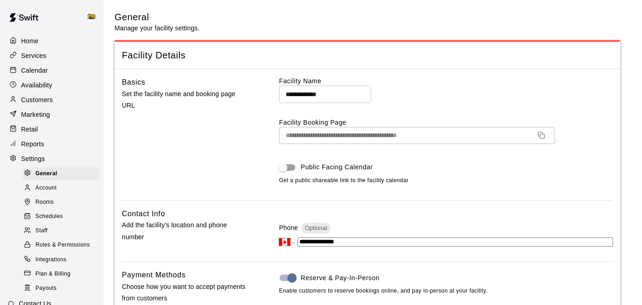
select select "**"
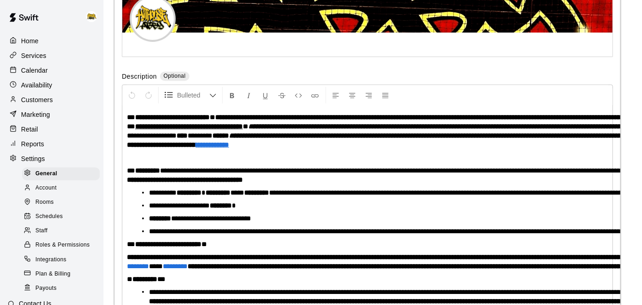
scroll to position [2209, 0]
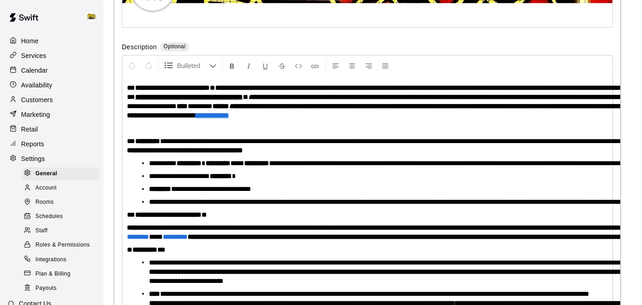
click at [30, 70] on p "Calendar" at bounding box center [34, 70] width 27 height 9
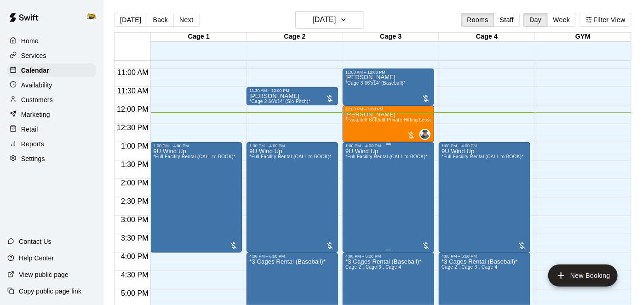
scroll to position [397, 0]
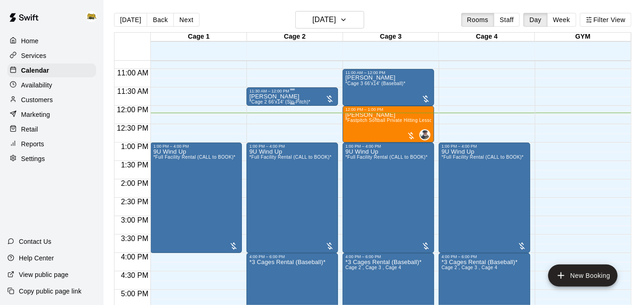
click at [328, 100] on div at bounding box center [329, 98] width 9 height 9
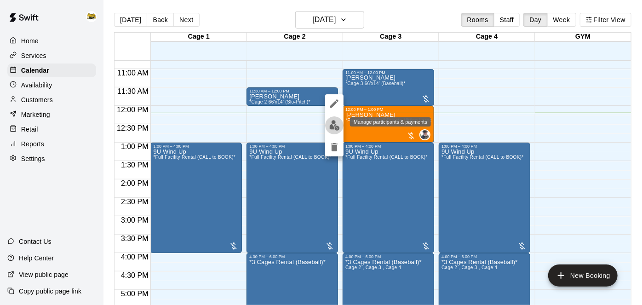
click at [334, 129] on img "edit" at bounding box center [334, 125] width 11 height 11
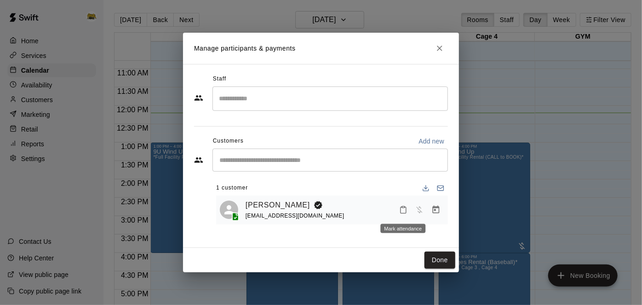
click at [403, 207] on rect "Mark attendance" at bounding box center [403, 207] width 3 height 1
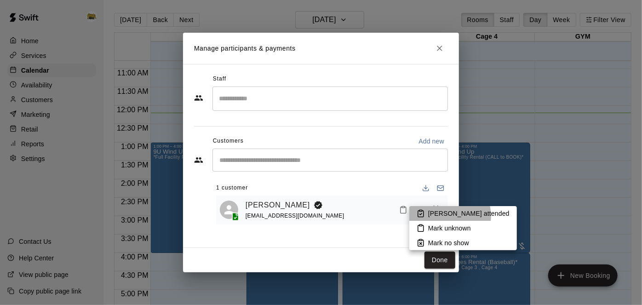
click at [449, 216] on p "[PERSON_NAME] attended" at bounding box center [468, 213] width 81 height 9
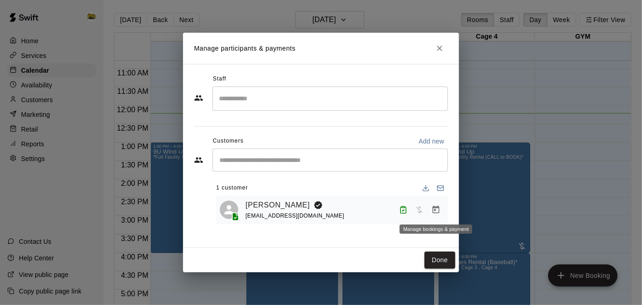
click at [434, 209] on icon "Manage bookings & payment" at bounding box center [436, 210] width 7 height 8
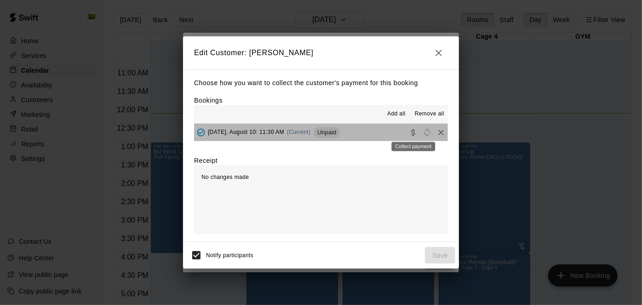
click at [410, 136] on div "Collect payment" at bounding box center [414, 144] width 46 height 17
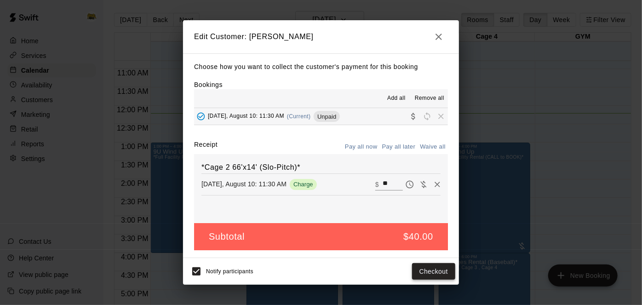
click at [426, 275] on button "Checkout" at bounding box center [433, 271] width 43 height 17
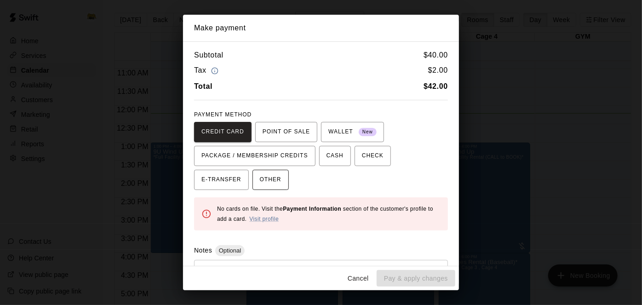
click at [260, 178] on span "OTHER" at bounding box center [271, 180] width 22 height 15
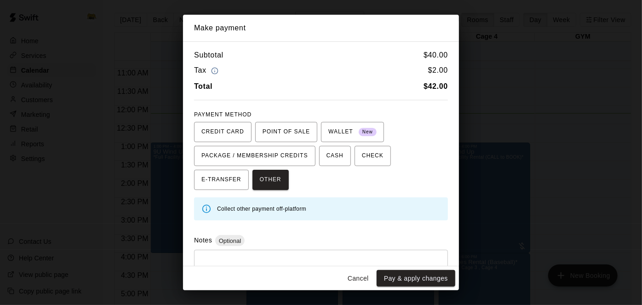
click at [233, 253] on div "* ​" at bounding box center [321, 271] width 254 height 43
type textarea "*"
click at [490, 124] on div "Make payment Subtotal $ 40.00 Tax $ 2.00 Total $ 42.00 PAYMENT METHOD CREDIT CA…" at bounding box center [321, 152] width 642 height 305
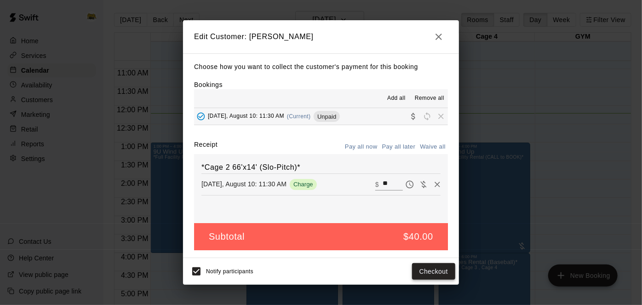
click at [426, 275] on button "Checkout" at bounding box center [433, 271] width 43 height 17
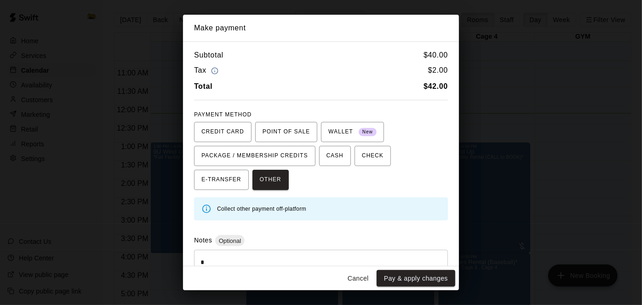
click at [215, 259] on textarea "*" at bounding box center [321, 272] width 241 height 28
type textarea "***"
click at [413, 280] on button "Pay & apply changes" at bounding box center [416, 278] width 79 height 17
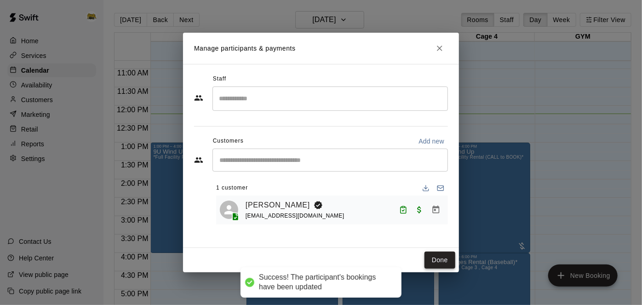
click at [437, 261] on button "Done" at bounding box center [440, 260] width 31 height 17
